Goal: Complete application form: Complete application form

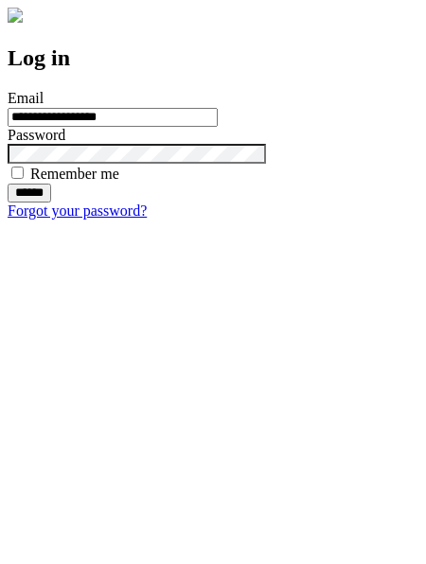
type input "**********"
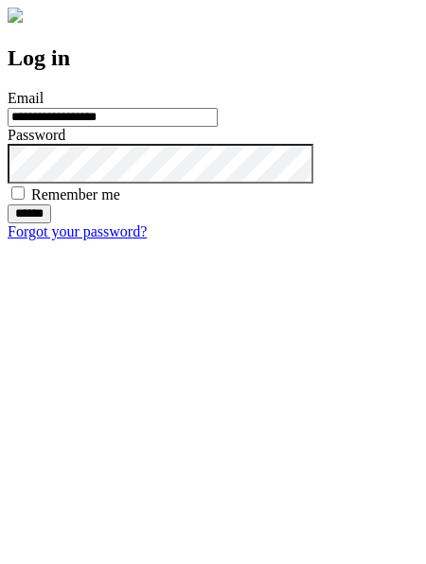
click at [51, 223] on input "******" at bounding box center [30, 213] width 44 height 19
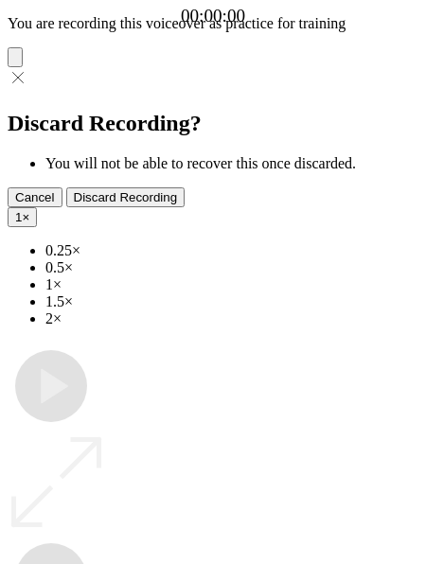
type input "**********"
